Goal: Find contact information: Find contact information

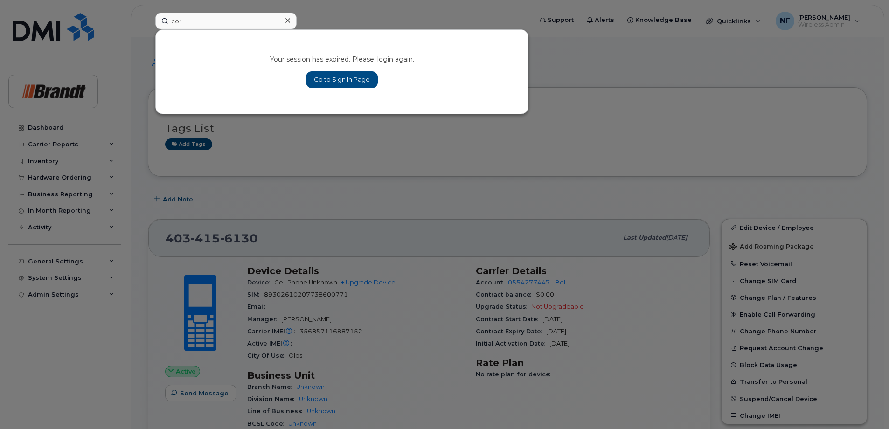
type input "cor"
click at [331, 78] on link "Go to Sign In Page" at bounding box center [342, 79] width 72 height 17
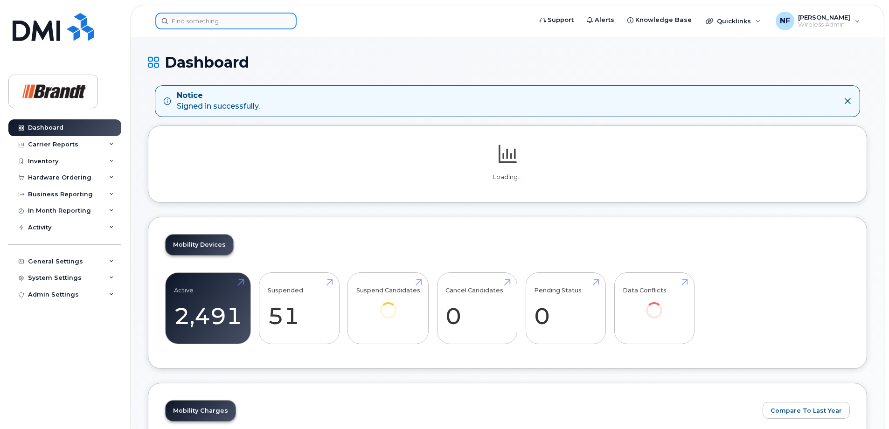
click at [237, 26] on input at bounding box center [225, 21] width 141 height 17
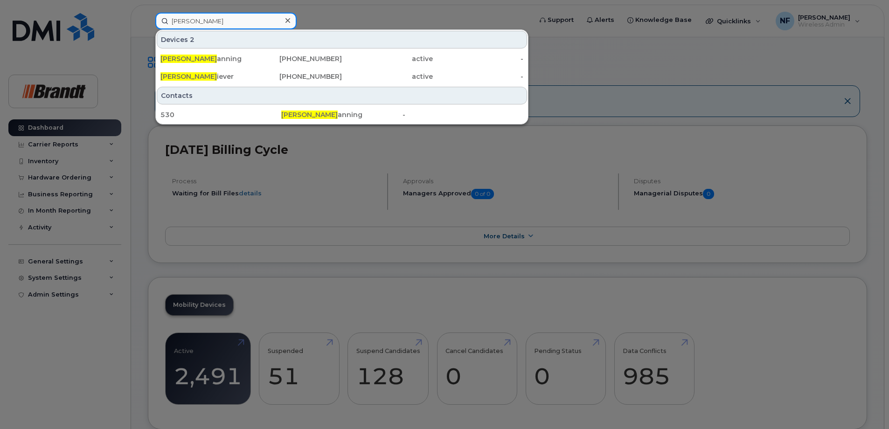
click at [180, 19] on input "cory b" at bounding box center [225, 21] width 141 height 17
click at [224, 25] on input "corey b" at bounding box center [225, 21] width 141 height 17
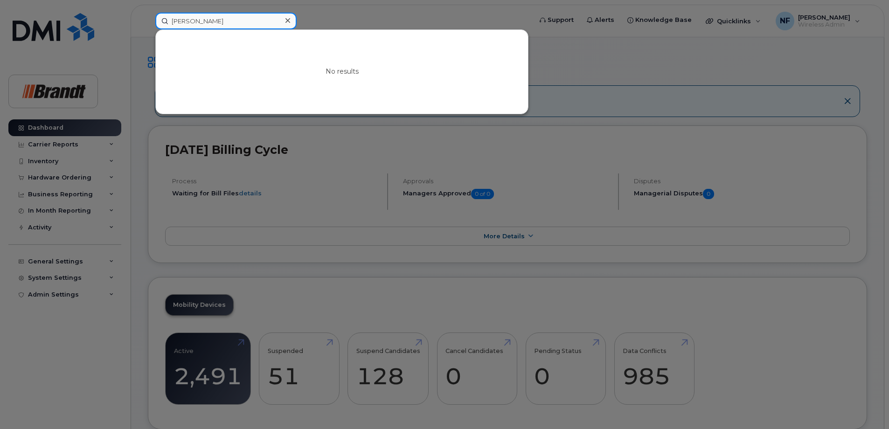
type input "colby brandt"
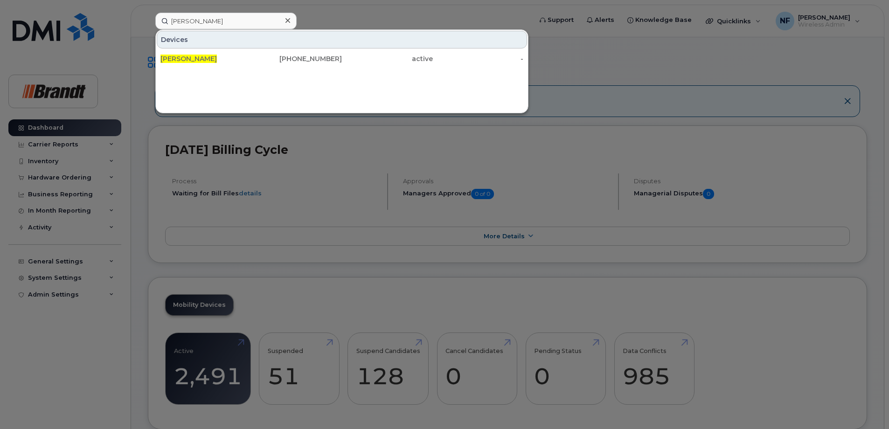
click at [252, 53] on div "Colby Brandt" at bounding box center [297, 58] width 91 height 17
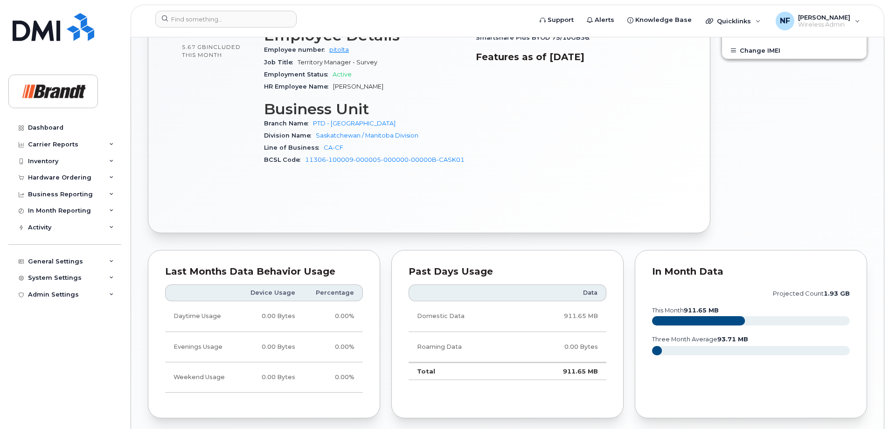
scroll to position [214, 0]
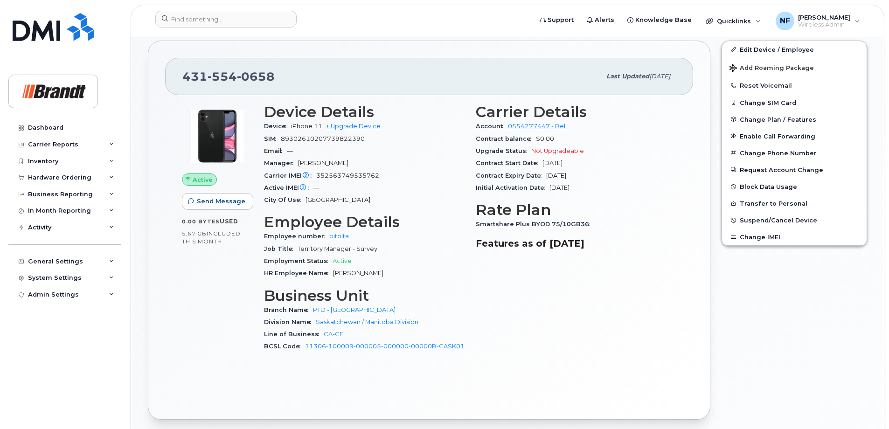
click at [238, 82] on span "0658" at bounding box center [256, 77] width 38 height 14
copy span "431 554 0658"
click at [258, 32] on header "Support Alerts Knowledge Base Quicklinks Suspend / Cancel Device Change SIM Car…" at bounding box center [508, 21] width 754 height 33
click at [253, 25] on input at bounding box center [225, 19] width 141 height 17
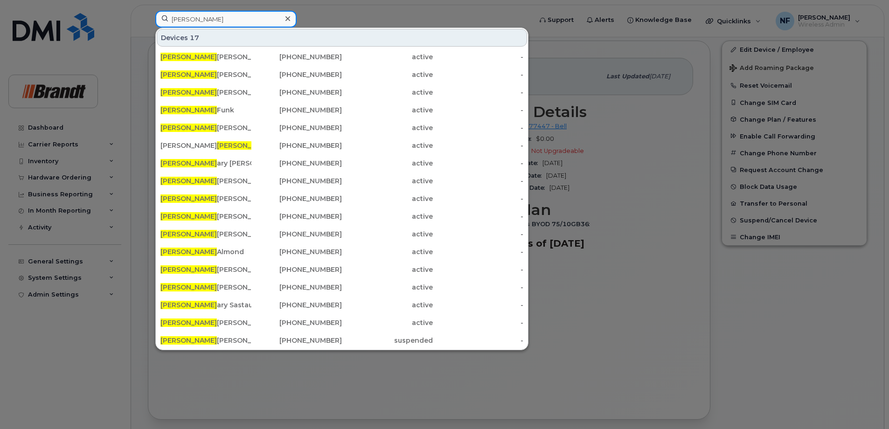
type input "zach"
click at [252, 85] on div "Zach Edwards" at bounding box center [297, 92] width 91 height 17
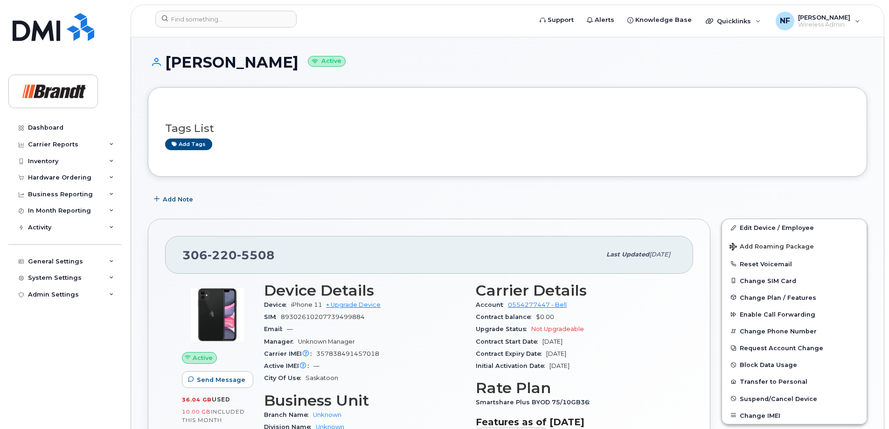
click at [237, 256] on span "5508" at bounding box center [256, 255] width 38 height 14
copy span "306 220 5508"
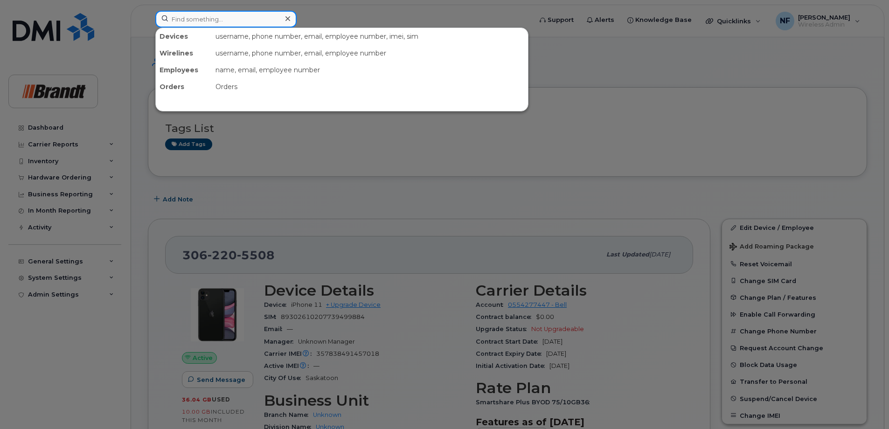
click at [234, 21] on input at bounding box center [225, 19] width 141 height 17
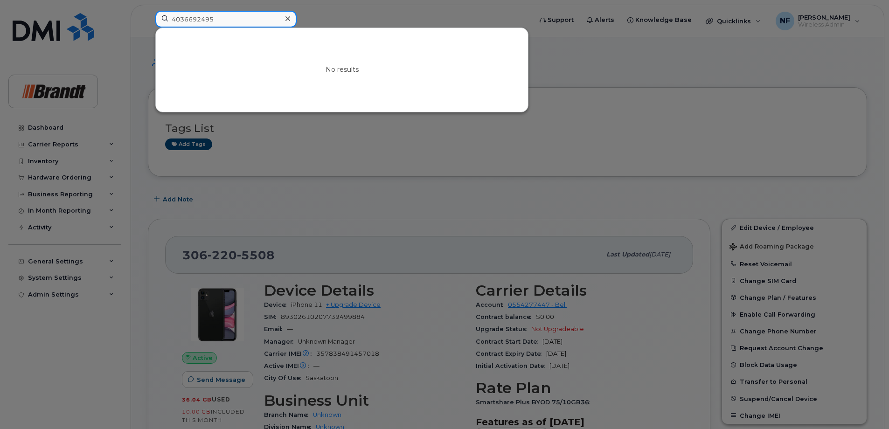
click at [235, 22] on input "4036692495" at bounding box center [225, 19] width 141 height 17
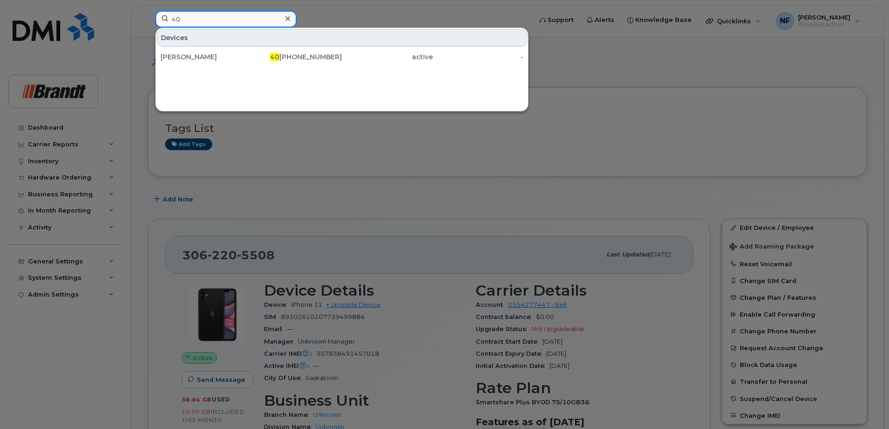
type input "4"
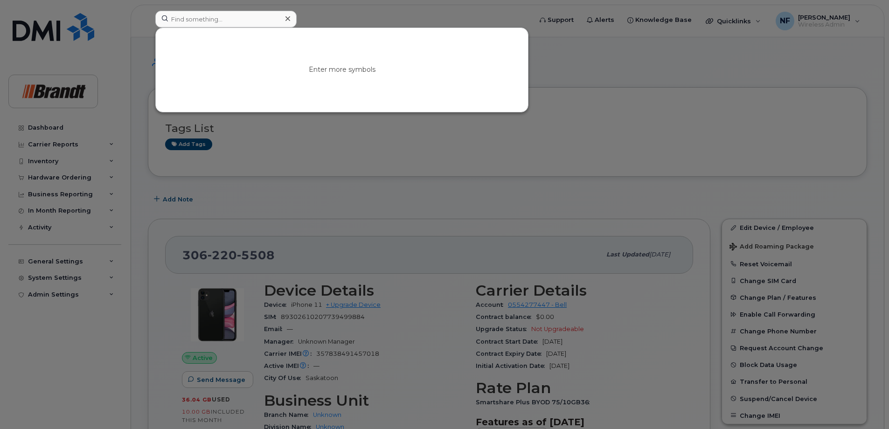
click at [286, 21] on icon at bounding box center [288, 18] width 5 height 7
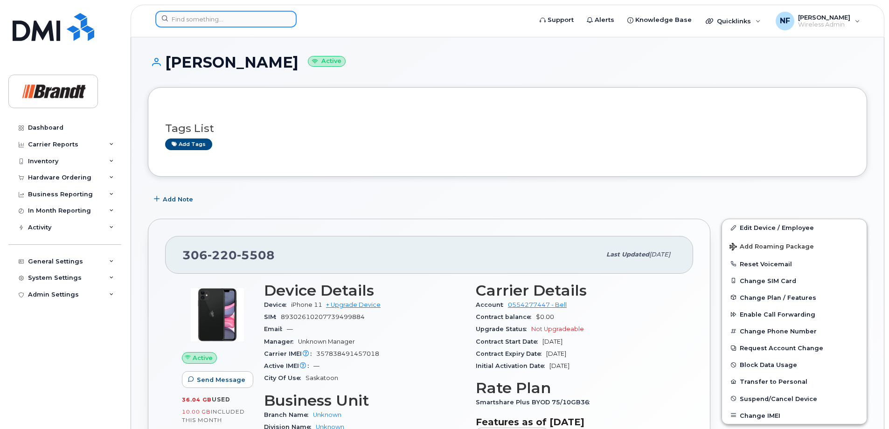
click at [278, 21] on input at bounding box center [225, 19] width 141 height 17
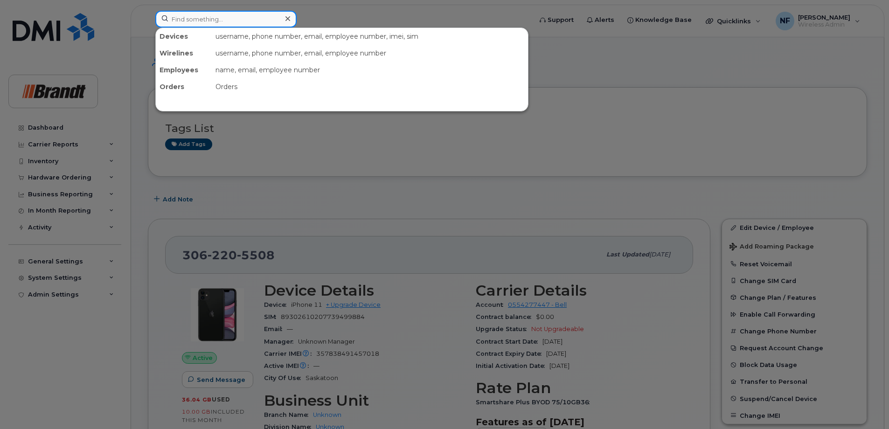
paste input "350559896486538"
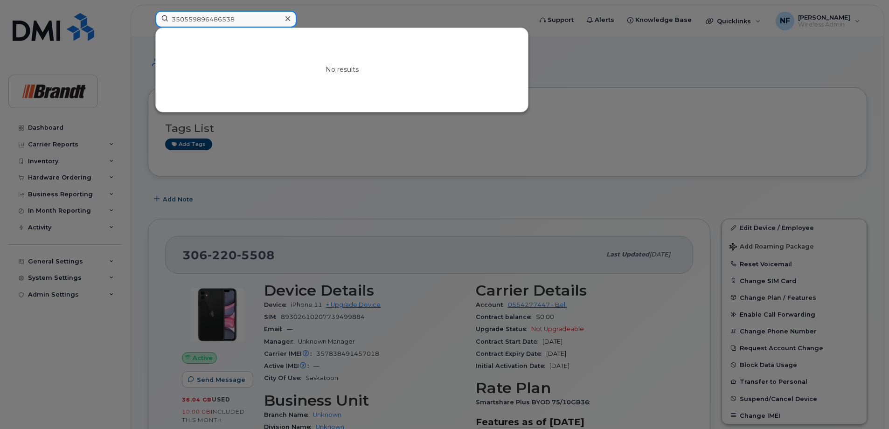
type input "350559896486538"
click at [288, 20] on icon at bounding box center [288, 18] width 5 height 5
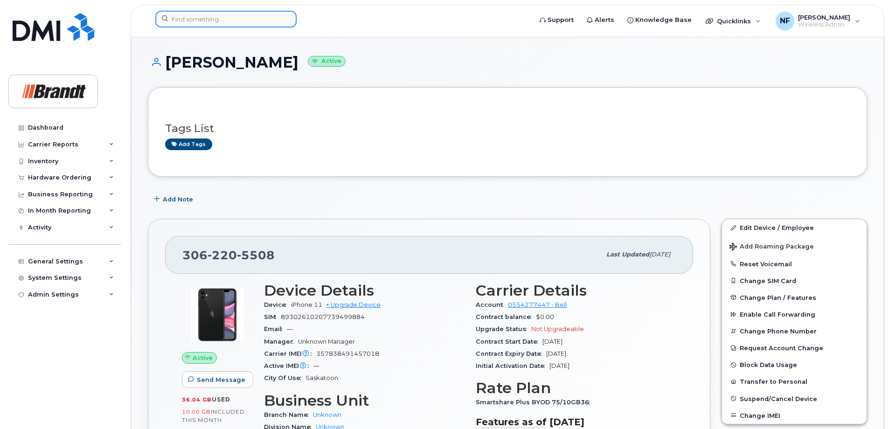
click at [262, 20] on input at bounding box center [225, 19] width 141 height 17
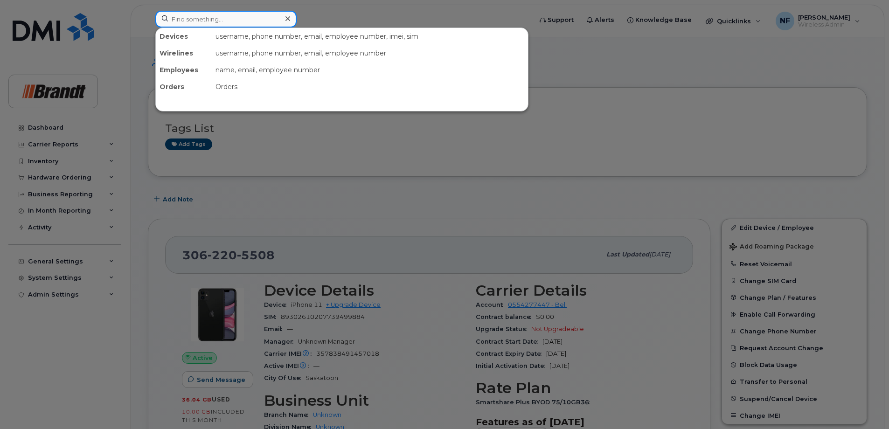
click at [224, 18] on input at bounding box center [225, 19] width 141 height 17
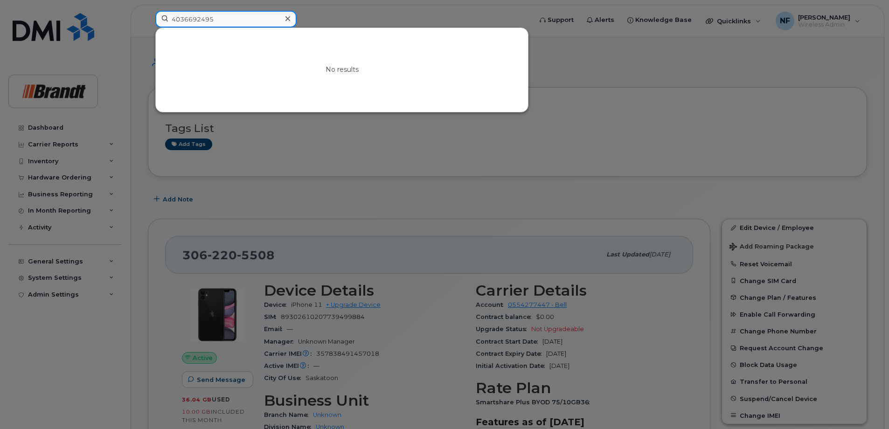
type input "4036692495"
click at [286, 21] on icon at bounding box center [288, 18] width 5 height 7
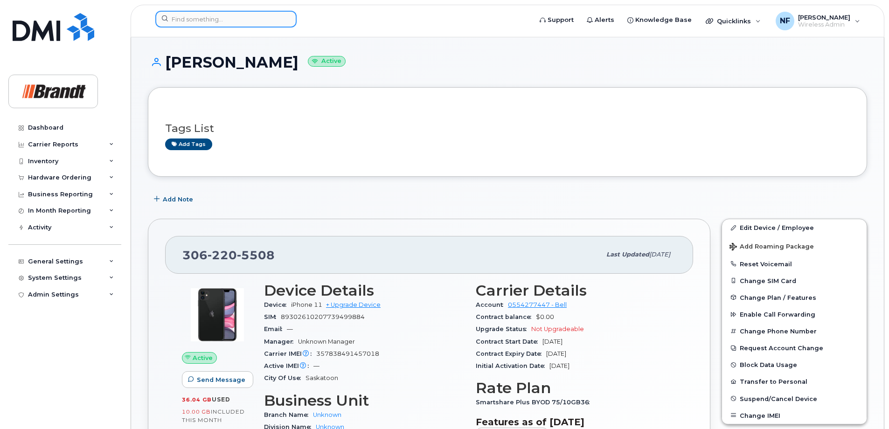
click at [200, 14] on input at bounding box center [225, 19] width 141 height 17
paste input "350559895959162"
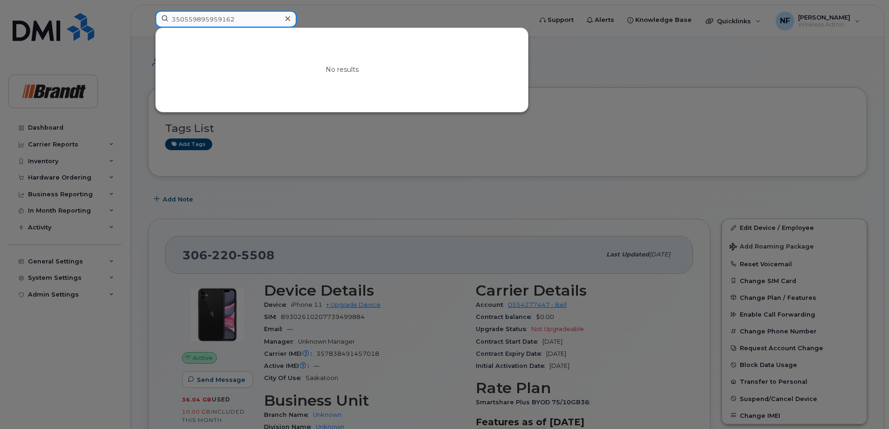
type input "350559895959162"
click at [292, 22] on div at bounding box center [288, 19] width 14 height 14
